Goal: Check status

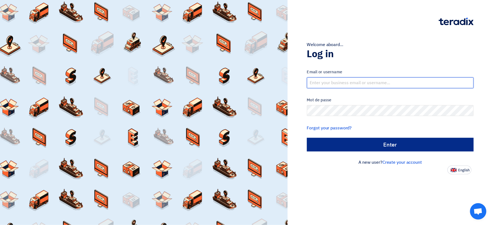
type input "[PERSON_NAME][EMAIL_ADDRESS][DOMAIN_NAME]"
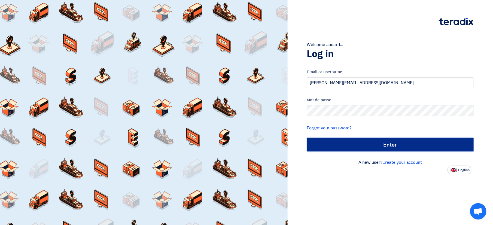
click at [320, 144] on input "الدخول" at bounding box center [390, 145] width 167 height 14
type input "Sign in"
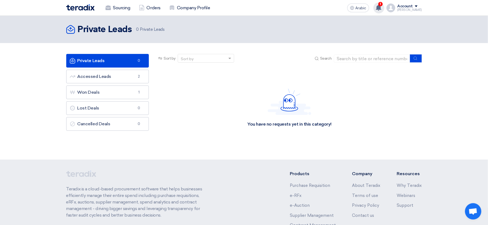
click at [381, 10] on icon at bounding box center [378, 8] width 6 height 6
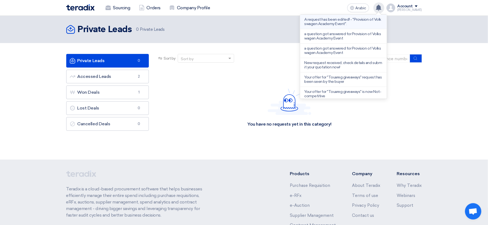
click at [363, 23] on p "A request has been edited! - "Provision of Volkswagen Academy Event"." at bounding box center [343, 21] width 78 height 9
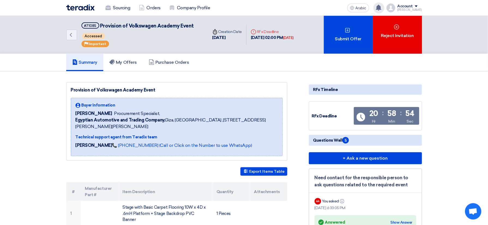
click at [384, 10] on div "A request has been edited! - "Provision of Volkswagen Academy Event". 1 hours a…" at bounding box center [378, 7] width 11 height 11
